Goal: Transaction & Acquisition: Subscribe to service/newsletter

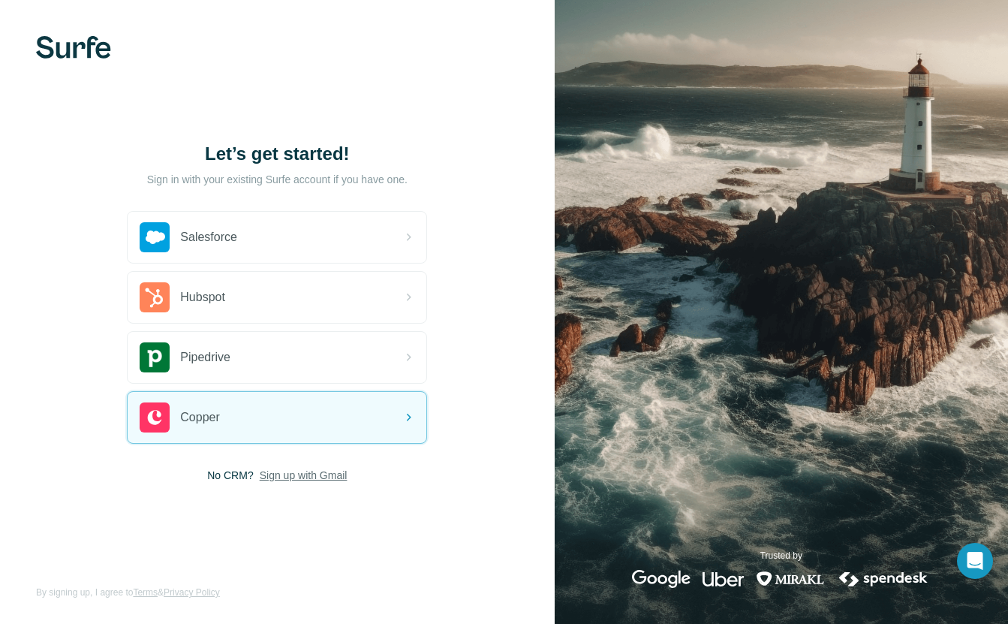
click at [326, 474] on span "Sign up with Gmail" at bounding box center [304, 475] width 88 height 15
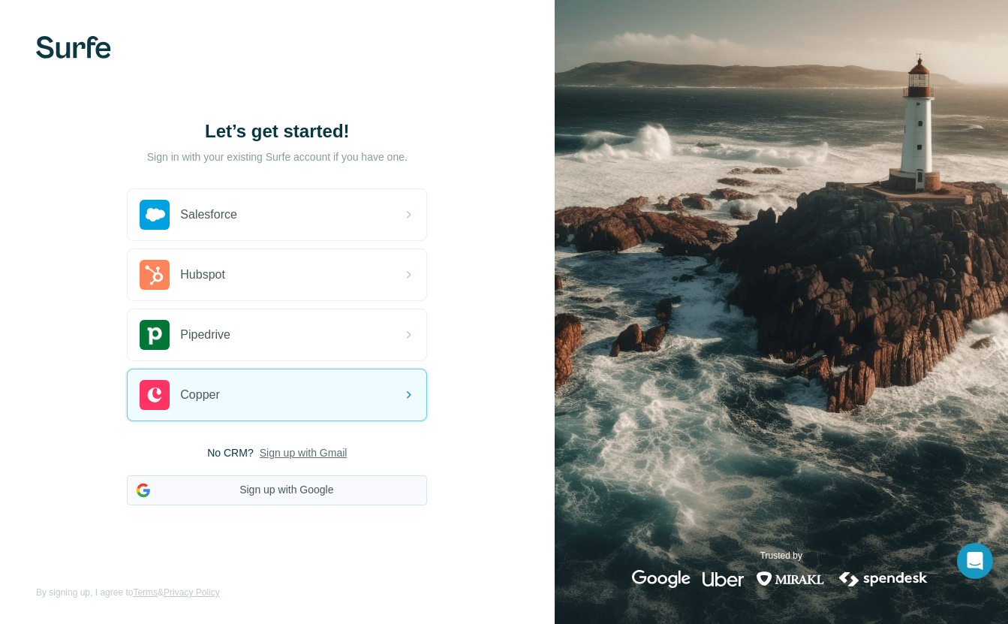
click at [327, 493] on button "Sign up with Google" at bounding box center [277, 490] width 300 height 30
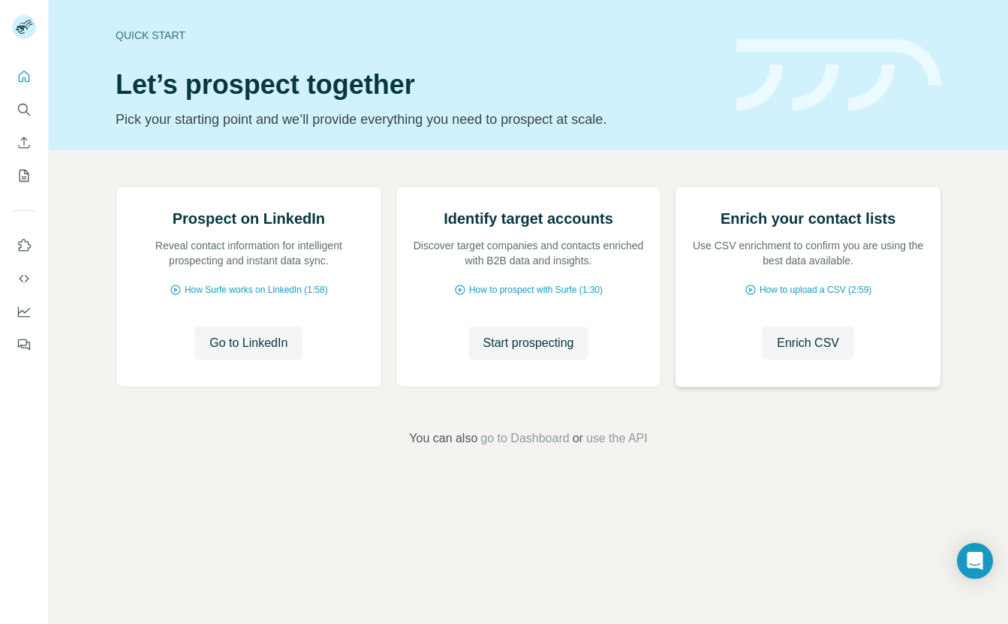
scroll to position [8, 0]
